Goal: Task Accomplishment & Management: Use online tool/utility

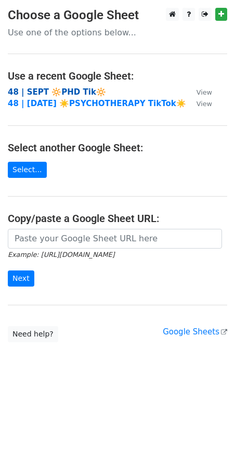
click at [78, 94] on strong "48 | SEPT 🔆PHD Tik🔆" at bounding box center [57, 91] width 98 height 9
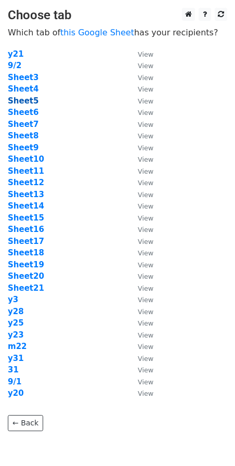
click at [25, 100] on strong "Sheet5" at bounding box center [23, 100] width 31 height 9
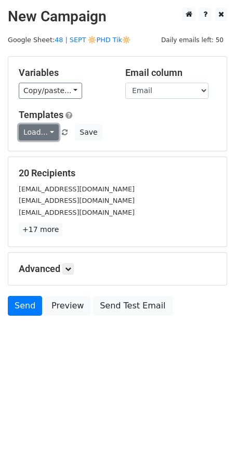
click at [37, 132] on link "Load..." at bounding box center [39, 132] width 40 height 16
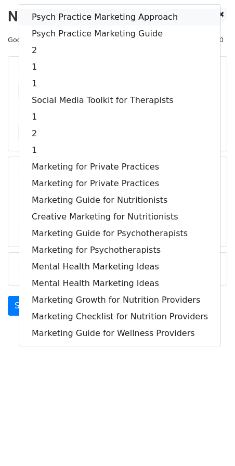
click at [89, 21] on link "Psych Practice Marketing Approach" at bounding box center [119, 17] width 201 height 17
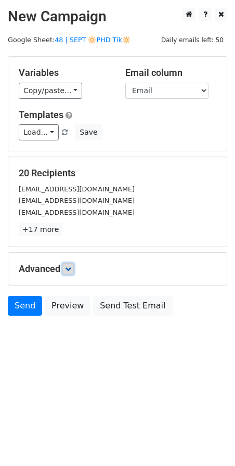
click at [71, 266] on icon at bounding box center [68, 269] width 6 height 6
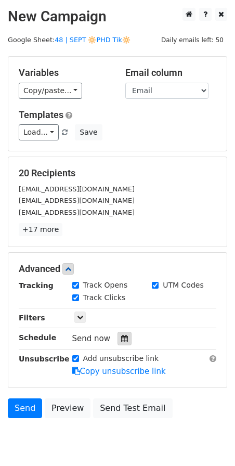
click at [121, 337] on icon at bounding box center [124, 338] width 7 height 7
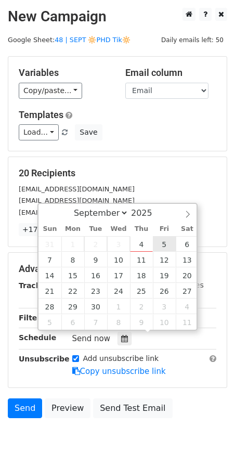
type input "2025-09-05 12:00"
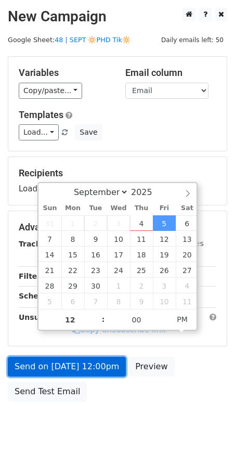
click at [82, 369] on link "Send on Sep 5 at 12:00pm" at bounding box center [67, 366] width 118 height 20
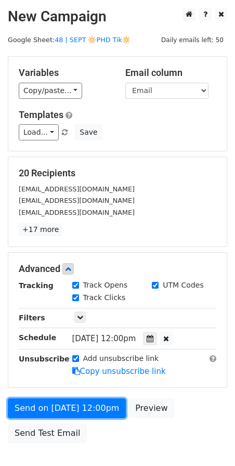
scroll to position [62, 0]
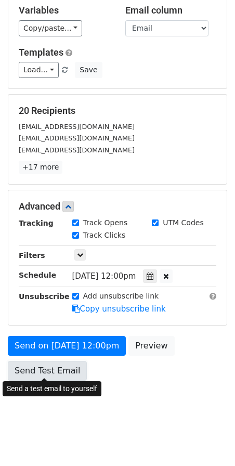
click at [43, 363] on link "Send Test Email" at bounding box center [47, 371] width 79 height 20
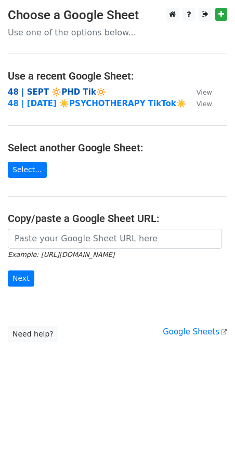
click at [69, 88] on strong "48 | SEPT 🔆PHD Tik🔆" at bounding box center [57, 91] width 98 height 9
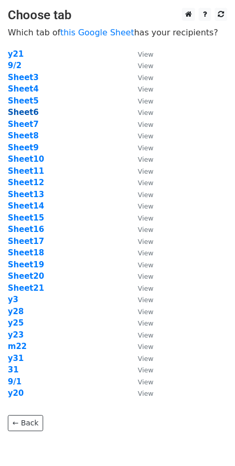
click at [28, 113] on strong "Sheet6" at bounding box center [23, 112] width 31 height 9
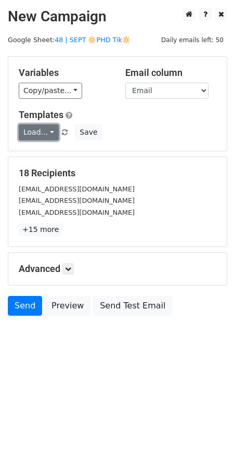
click at [43, 131] on link "Load..." at bounding box center [39, 132] width 40 height 16
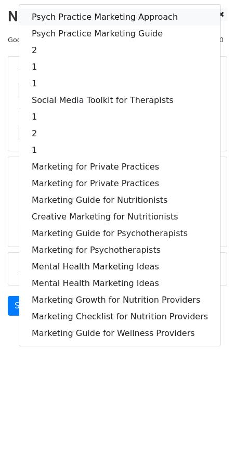
click at [76, 19] on link "Psych Practice Marketing Approach" at bounding box center [119, 17] width 201 height 17
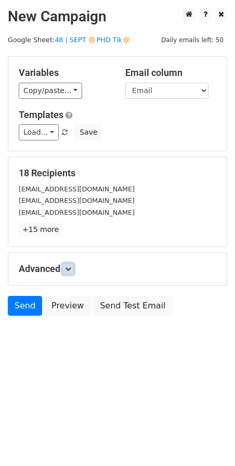
click at [69, 267] on icon at bounding box center [68, 269] width 6 height 6
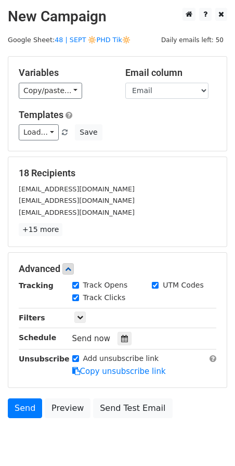
click at [123, 331] on div at bounding box center [124, 338] width 14 height 14
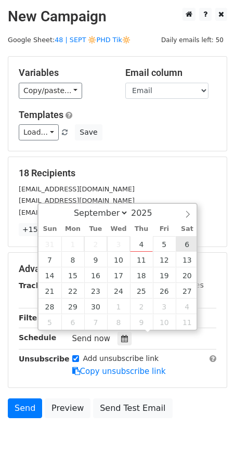
type input "2025-09-06 12:00"
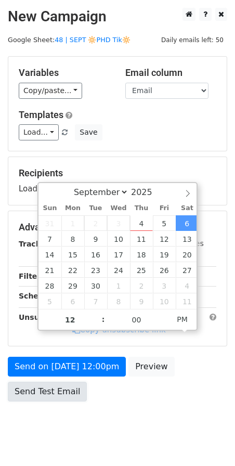
click at [38, 385] on link "Send Test Email" at bounding box center [47, 391] width 79 height 20
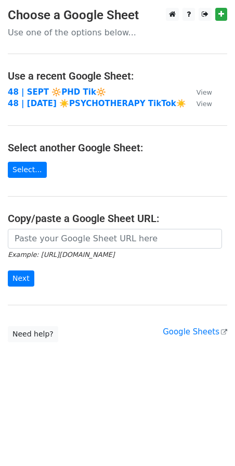
click at [68, 85] on main "Choose a Google Sheet Use one of the options below... Use a recent Google Sheet…" at bounding box center [117, 175] width 235 height 334
click at [67, 90] on strong "48 | SEPT 🔆PHD Tik🔆" at bounding box center [57, 91] width 98 height 9
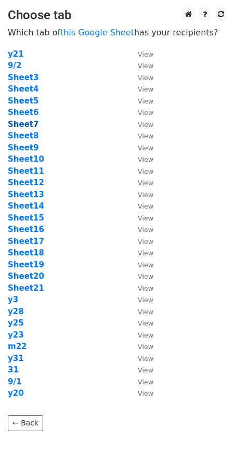
click at [30, 126] on strong "Sheet7" at bounding box center [23, 124] width 31 height 9
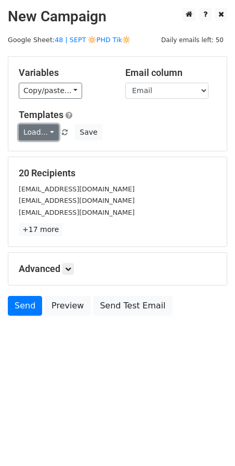
click at [38, 127] on link "Load..." at bounding box center [39, 132] width 40 height 16
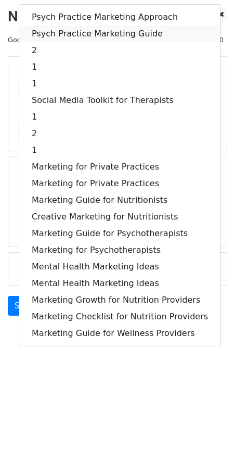
click at [92, 29] on link "Psych Practice Marketing Guide" at bounding box center [119, 33] width 201 height 17
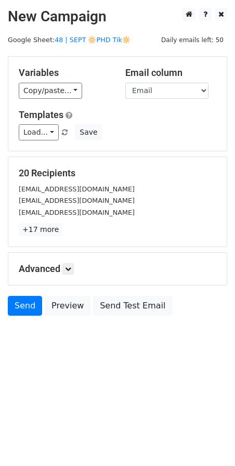
click at [70, 256] on div "Advanced Tracking Track Opens UTM Codes Track Clicks Filters Only include sprea…" at bounding box center [117, 269] width 218 height 32
click at [71, 267] on icon at bounding box center [68, 269] width 6 height 6
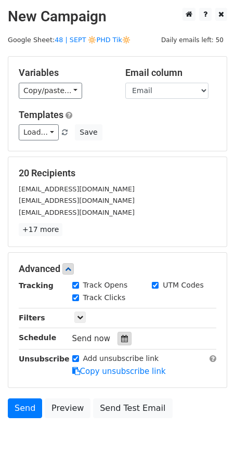
click at [123, 339] on div at bounding box center [124, 338] width 14 height 14
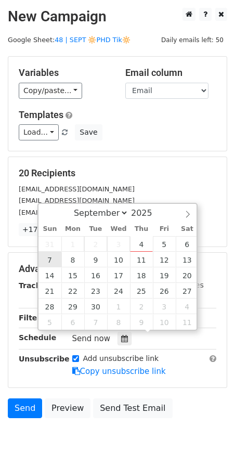
type input "[DATE] 12:00"
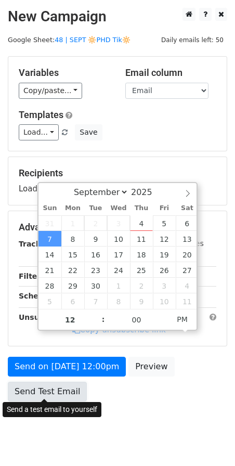
click at [54, 389] on link "Send Test Email" at bounding box center [47, 391] width 79 height 20
